Goal: Task Accomplishment & Management: Use online tool/utility

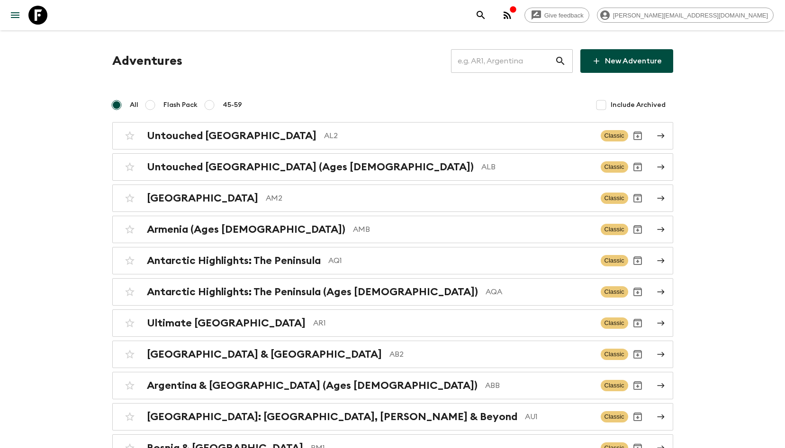
click at [503, 58] on input "text" at bounding box center [503, 61] width 104 height 27
type input "A"
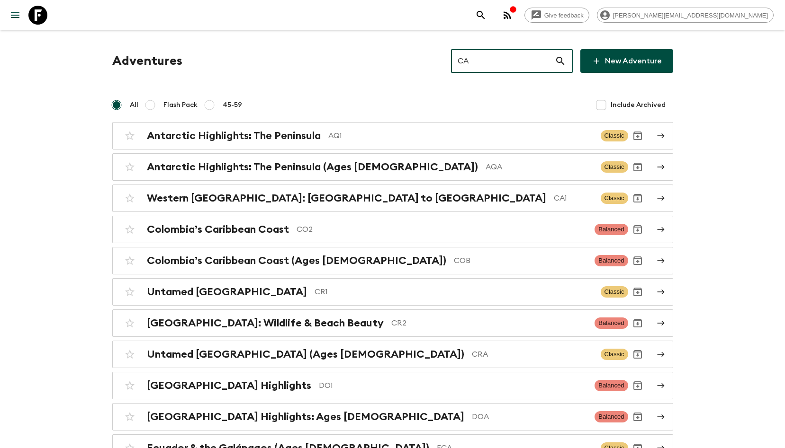
type input "CA1"
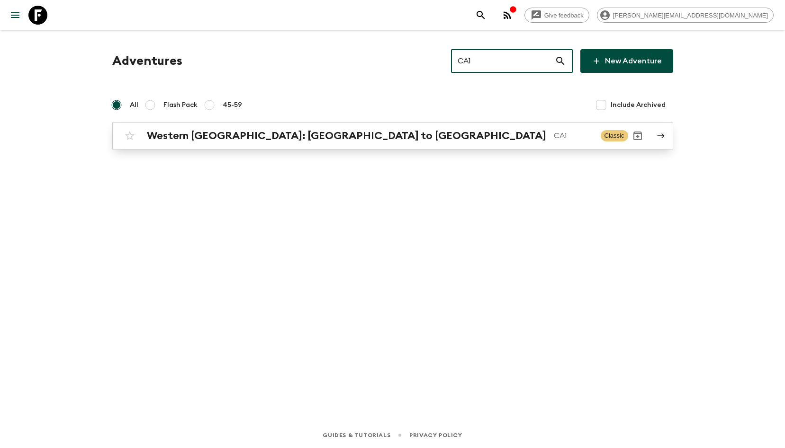
click at [553, 132] on p "CA1" at bounding box center [572, 135] width 39 height 11
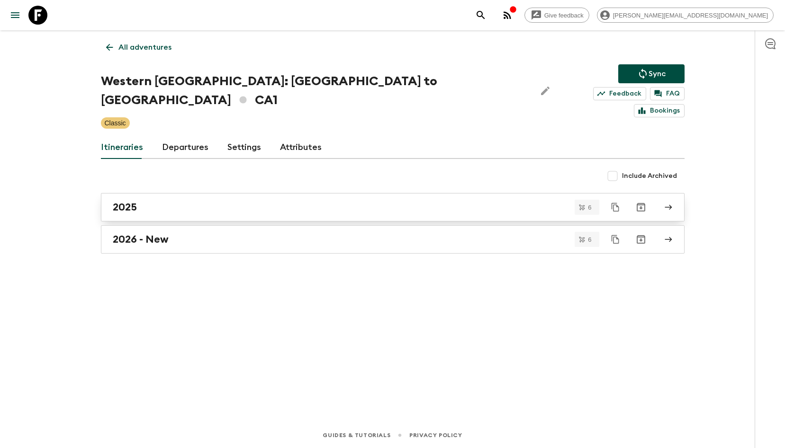
click at [205, 201] on div "2025" at bounding box center [384, 207] width 542 height 12
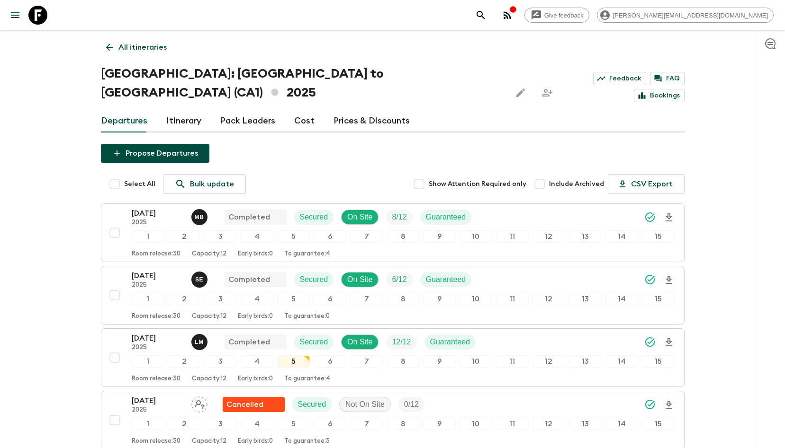
click at [177, 110] on link "Itinerary" at bounding box center [183, 121] width 35 height 23
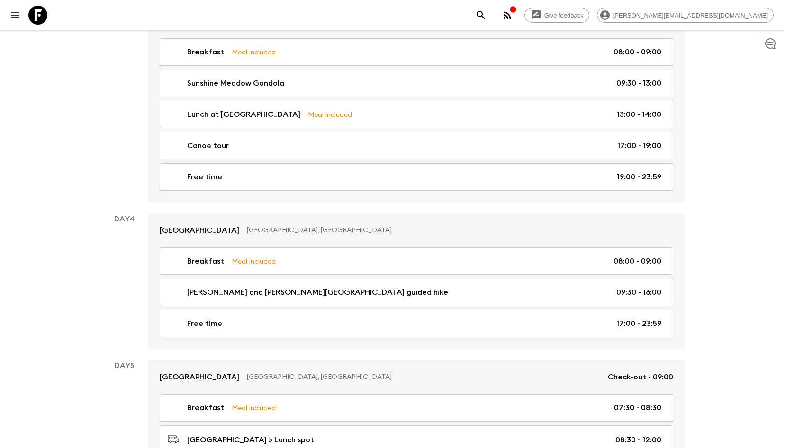
scroll to position [559, 0]
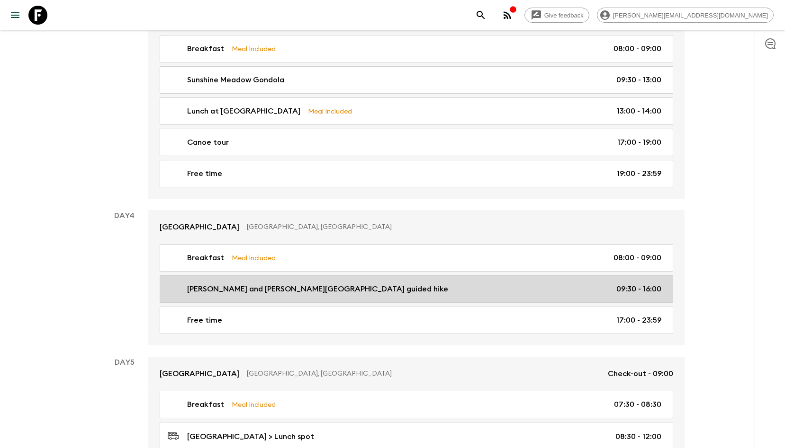
click at [214, 284] on p "[PERSON_NAME] and [PERSON_NAME][GEOGRAPHIC_DATA] guided hike" at bounding box center [317, 289] width 261 height 11
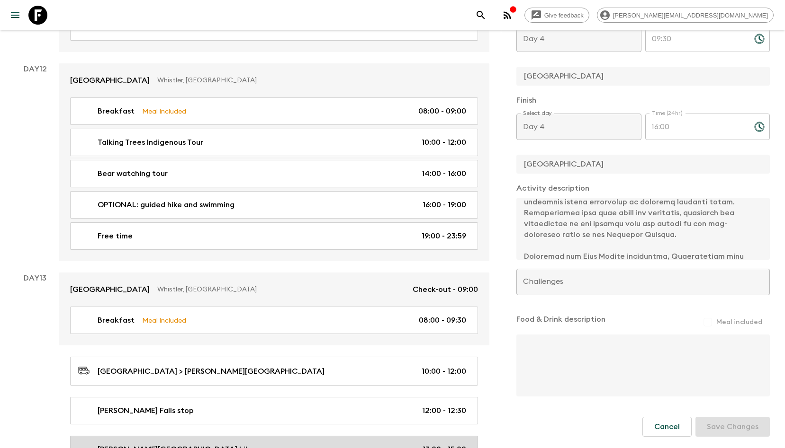
scroll to position [2988, 0]
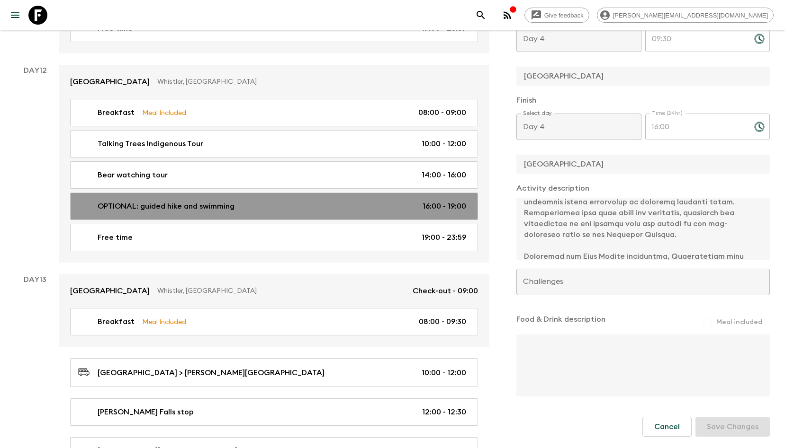
click at [299, 206] on div "OPTIONAL: guided hike and swimming 16:00 - 19:00" at bounding box center [272, 206] width 388 height 11
type input "OPTIONAL: guided hike and swimming"
checkbox input "false"
type input "Whistler"
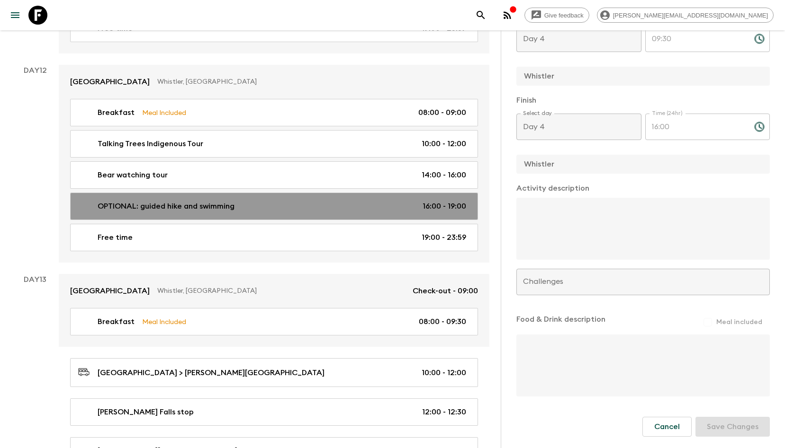
type input "Day 12"
type input "16:00"
type input "Day 12"
type input "19:00"
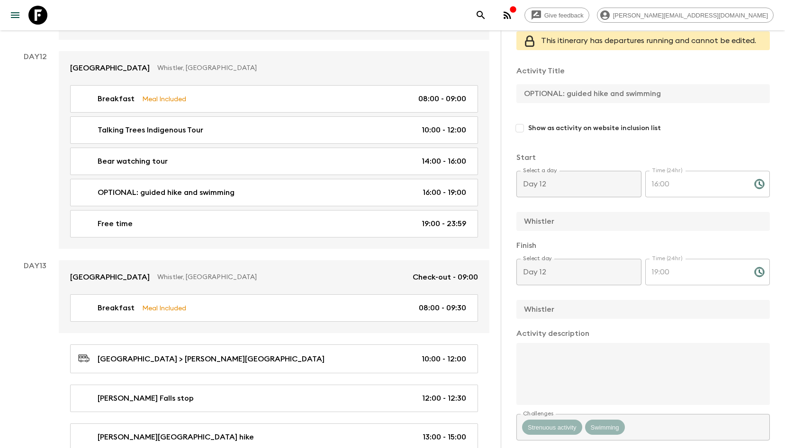
scroll to position [3001, 0]
